Goal: Information Seeking & Learning: Understand process/instructions

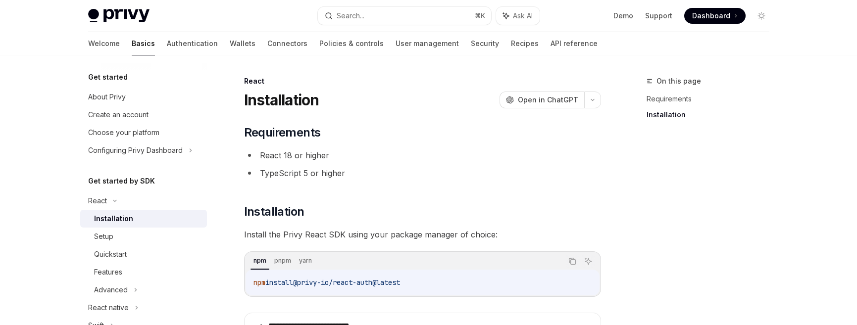
scroll to position [161, 0]
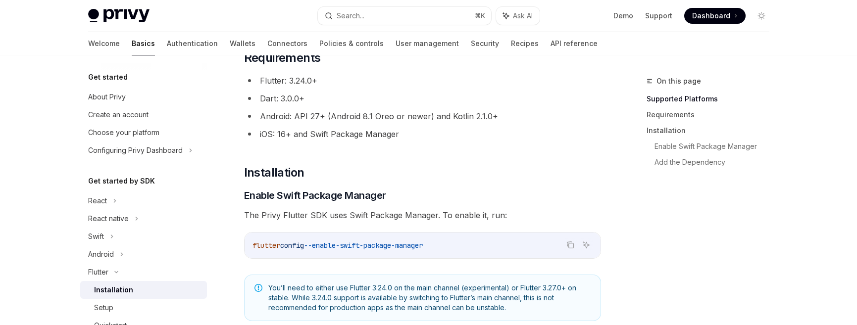
scroll to position [235, 0]
